Goal: Transaction & Acquisition: Book appointment/travel/reservation

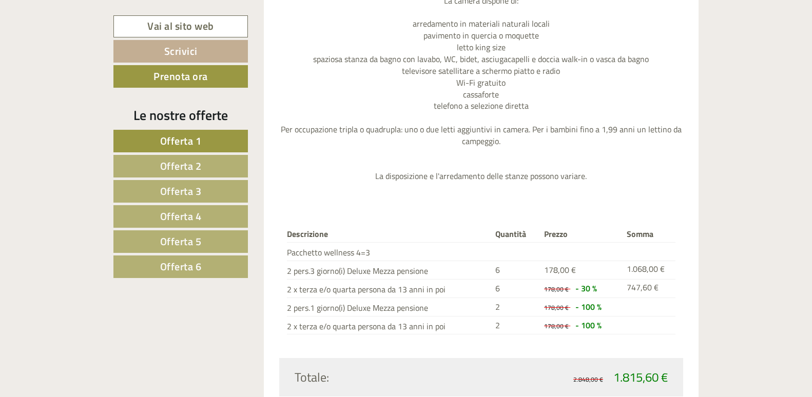
scroll to position [2747, 0]
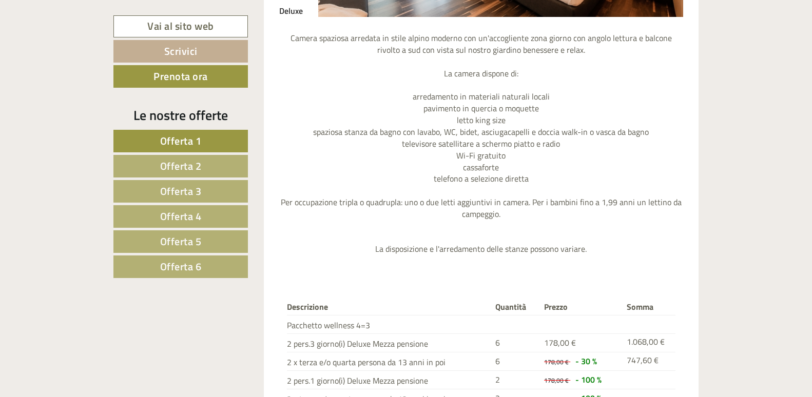
click at [201, 163] on span "Offerta 2" at bounding box center [181, 166] width 42 height 16
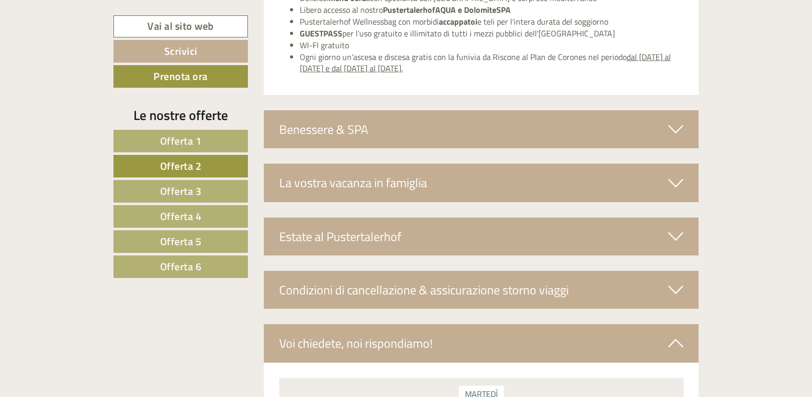
scroll to position [1718, 0]
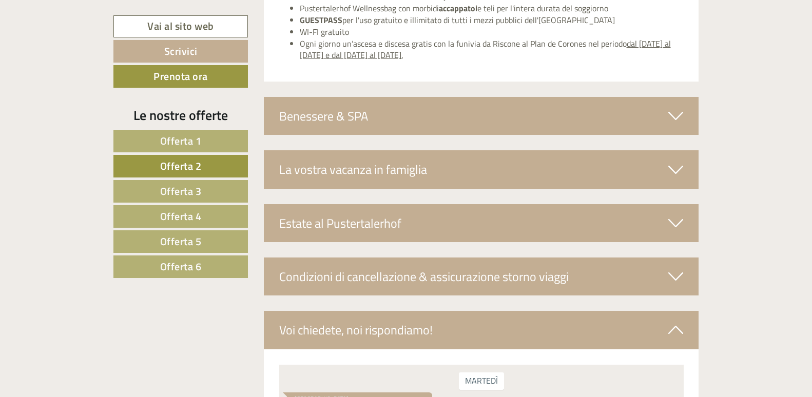
click at [670, 221] on icon at bounding box center [675, 222] width 15 height 17
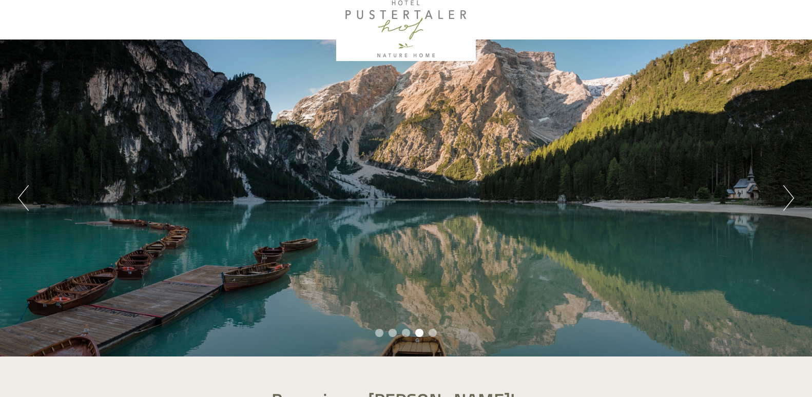
scroll to position [15, 0]
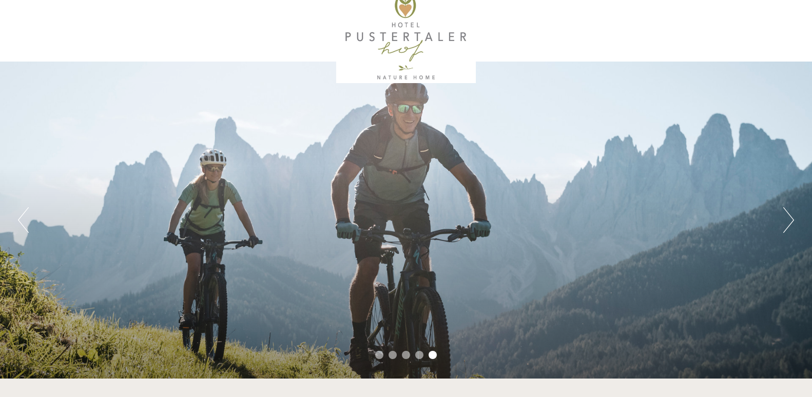
click at [785, 219] on button "Next" at bounding box center [788, 220] width 11 height 26
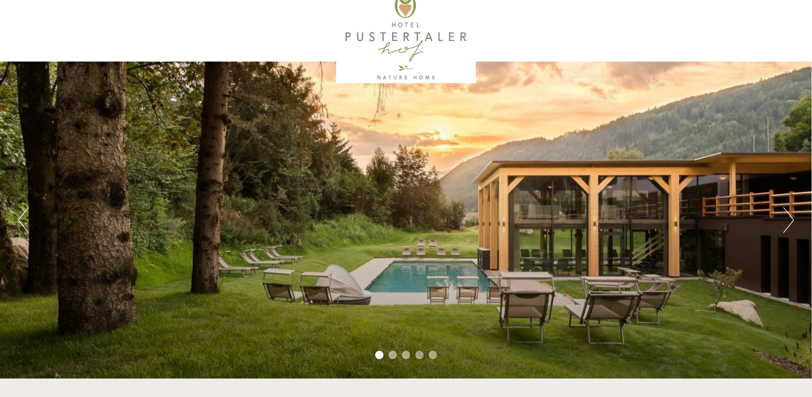
click at [785, 219] on button "Next" at bounding box center [788, 220] width 11 height 26
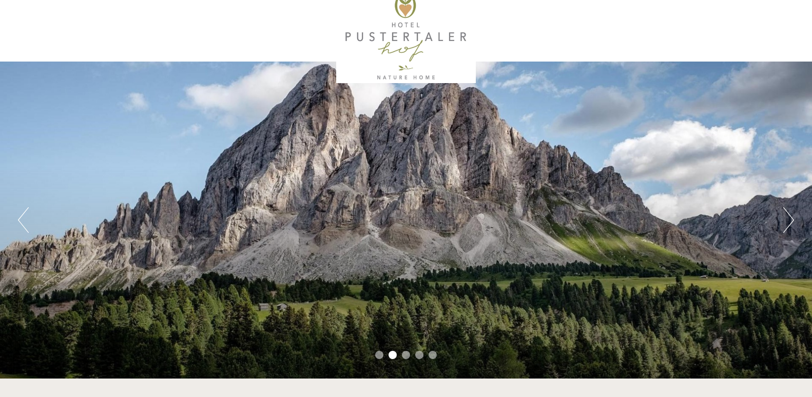
click at [785, 219] on button "Next" at bounding box center [788, 220] width 11 height 26
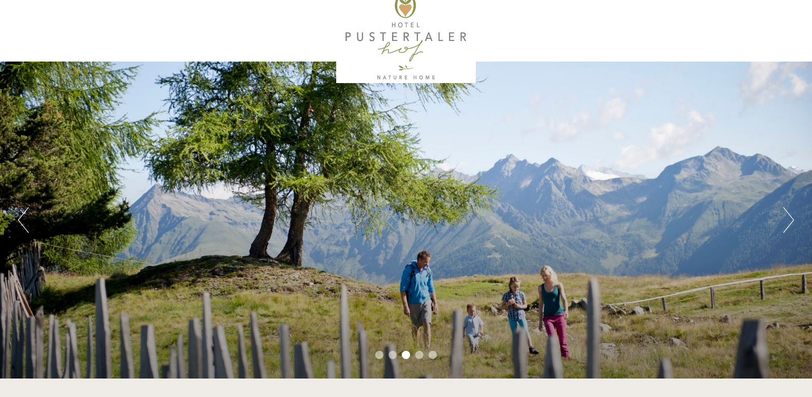
click at [785, 219] on button "Next" at bounding box center [788, 220] width 11 height 26
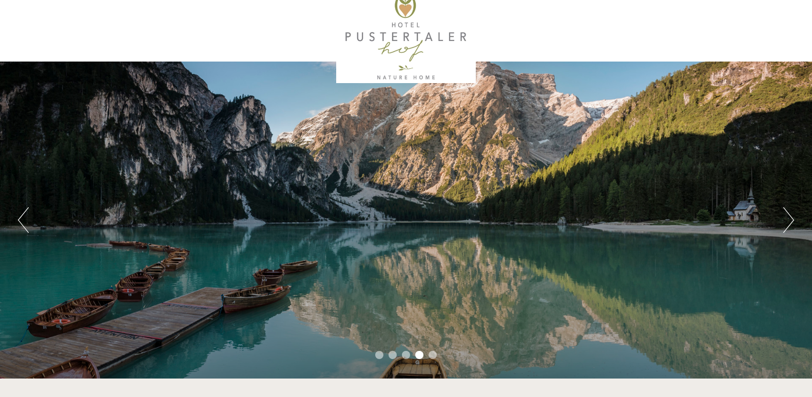
click at [785, 219] on button "Next" at bounding box center [788, 220] width 11 height 26
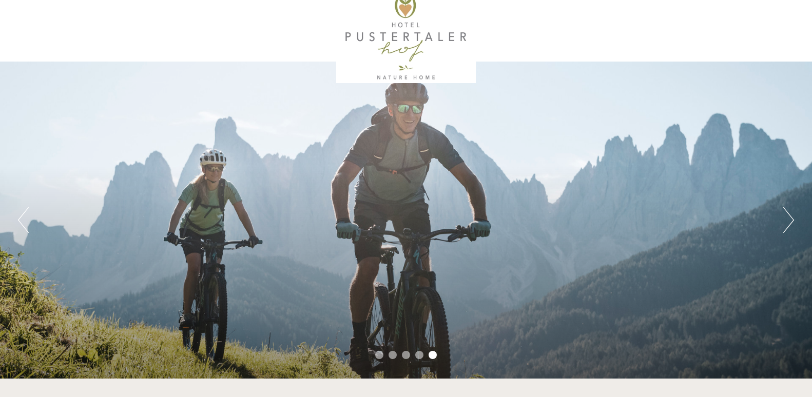
click at [785, 219] on button "Next" at bounding box center [788, 220] width 11 height 26
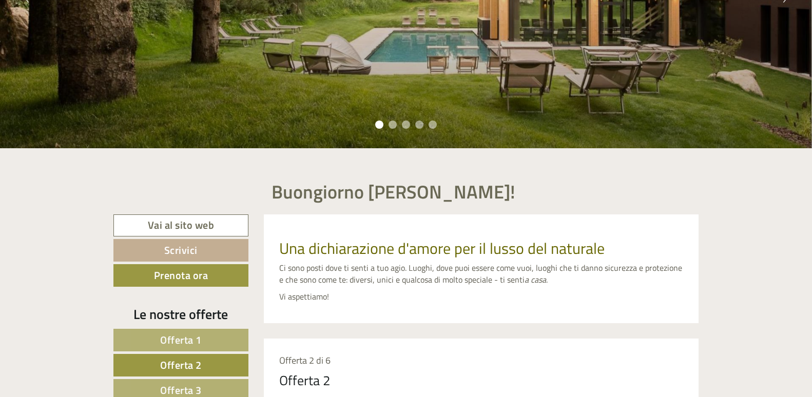
scroll to position [249, 0]
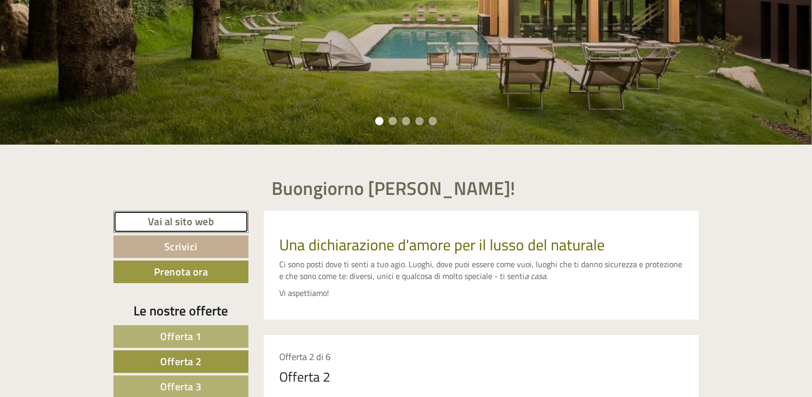
click at [183, 223] on link "Vai al sito web" at bounding box center [180, 222] width 135 height 22
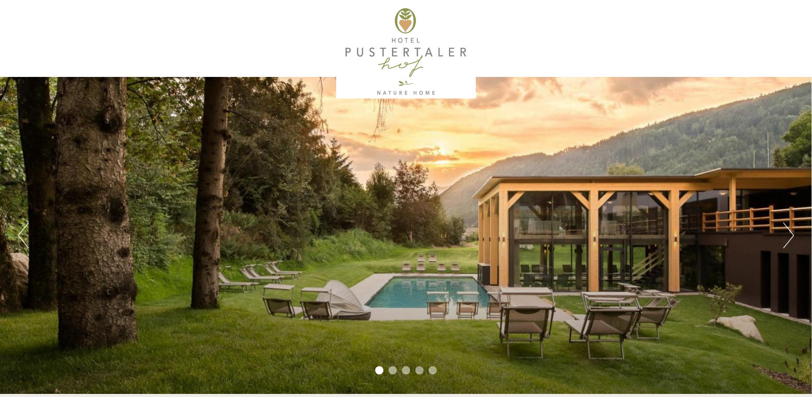
click at [393, 370] on li "2" at bounding box center [392, 370] width 8 height 8
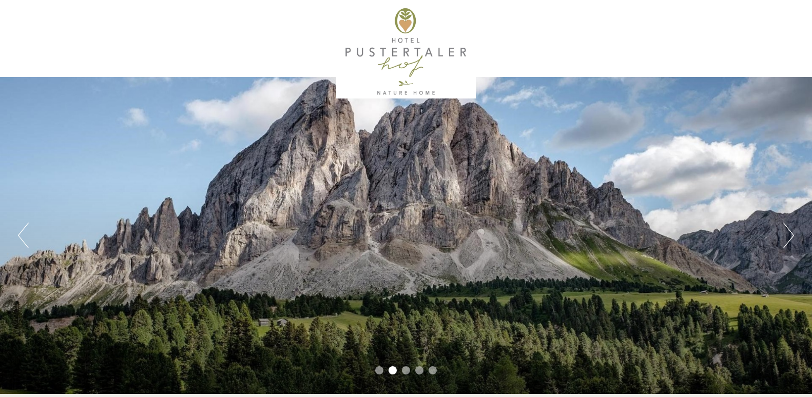
click at [404, 370] on li "3" at bounding box center [406, 370] width 8 height 8
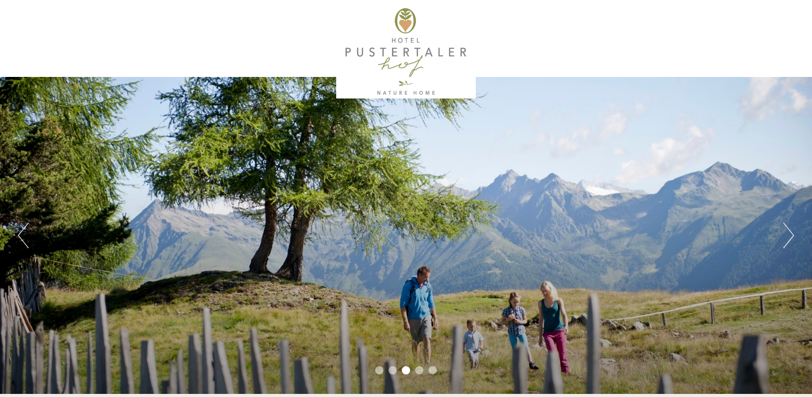
click at [417, 370] on li "4" at bounding box center [419, 370] width 8 height 8
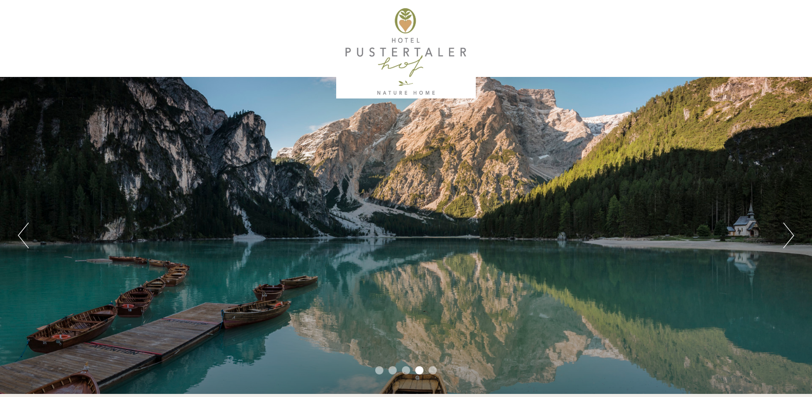
click at [433, 369] on li "5" at bounding box center [432, 370] width 8 height 8
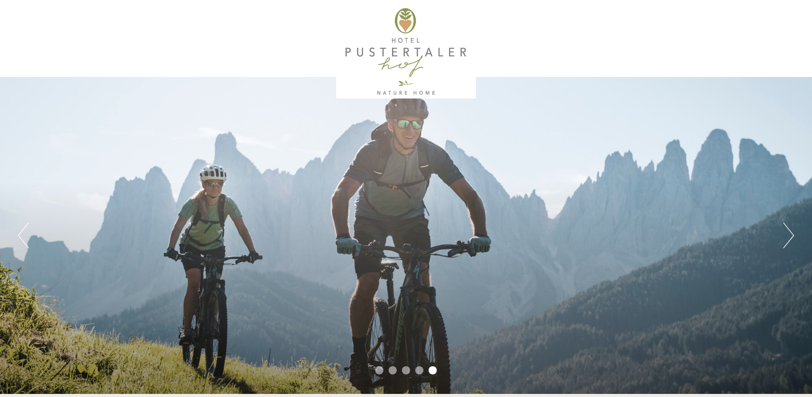
click at [785, 239] on button "Next" at bounding box center [788, 236] width 11 height 26
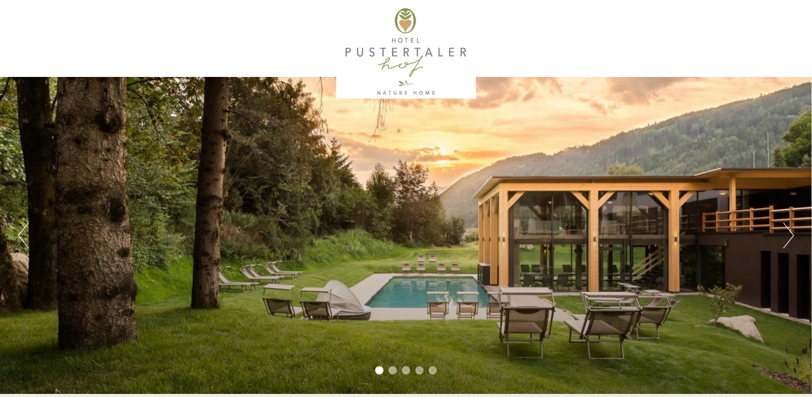
click at [784, 239] on button "Next" at bounding box center [788, 236] width 11 height 26
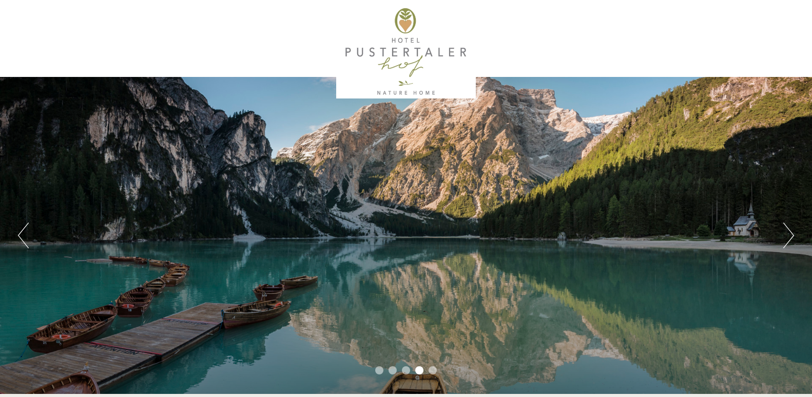
click at [792, 236] on button "Next" at bounding box center [788, 236] width 11 height 26
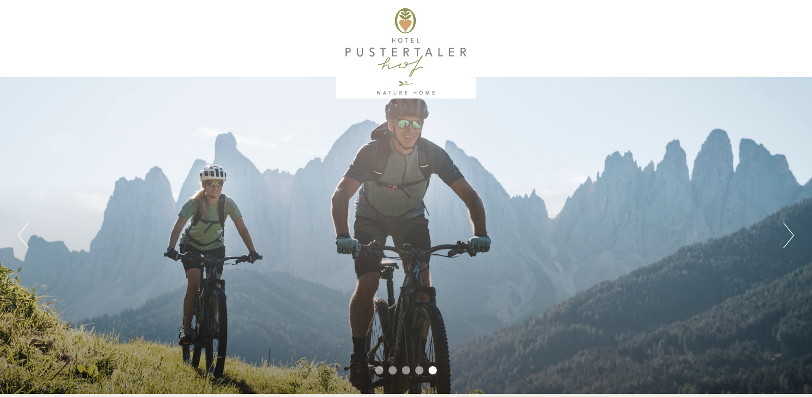
click at [791, 236] on button "Next" at bounding box center [788, 236] width 11 height 26
